Goal: Navigation & Orientation: Find specific page/section

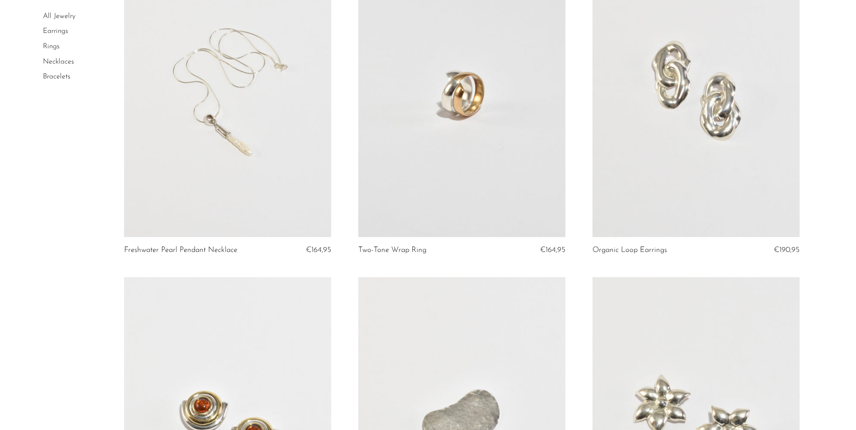
scroll to position [90, 0]
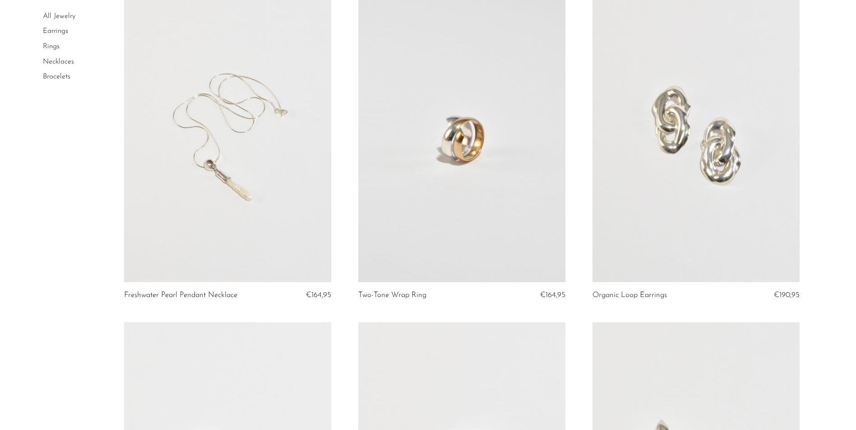
click at [53, 47] on link "Rings" at bounding box center [51, 46] width 17 height 7
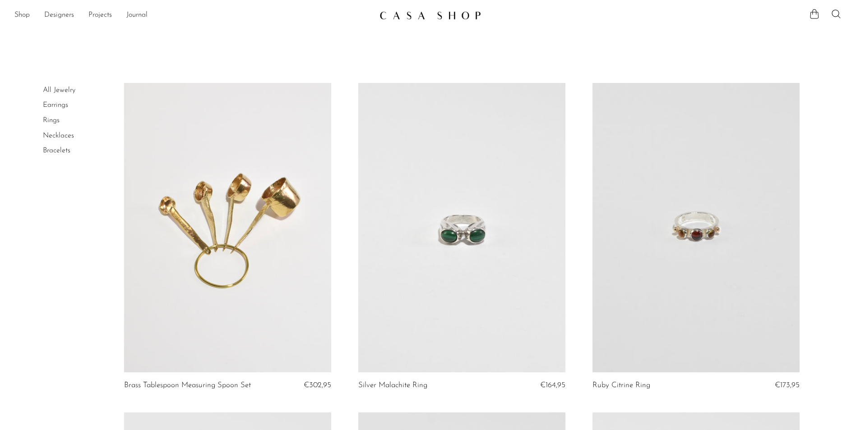
click at [58, 104] on link "Earrings" at bounding box center [55, 104] width 25 height 7
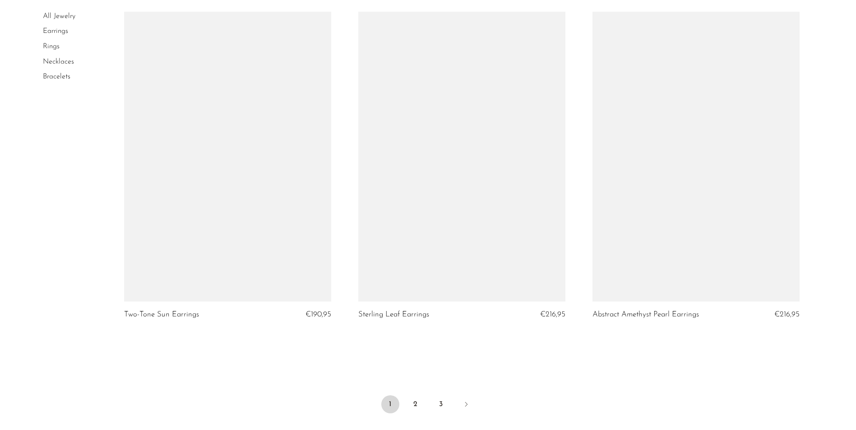
scroll to position [3819, 0]
